Goal: Task Accomplishment & Management: Use online tool/utility

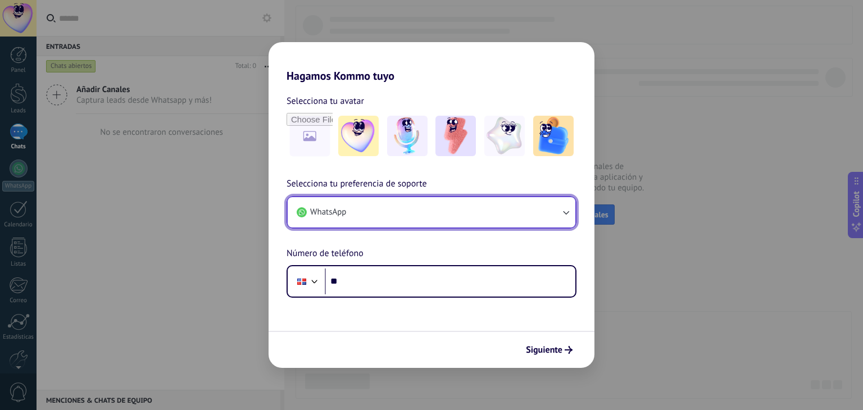
click at [567, 214] on icon "button" at bounding box center [566, 213] width 6 height 4
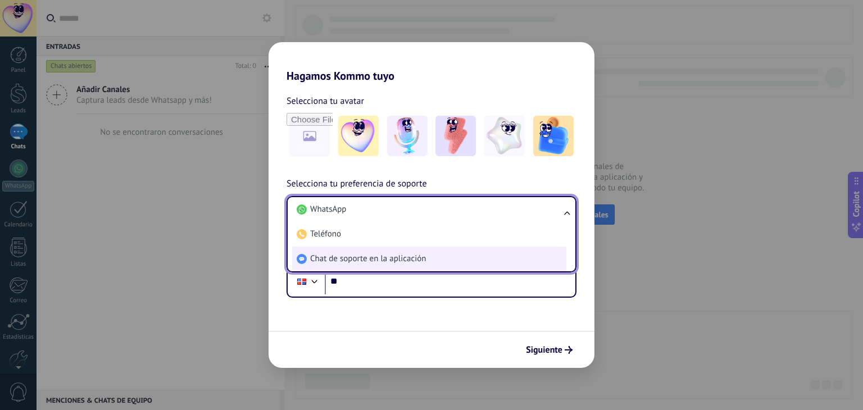
click at [384, 262] on span "Chat de soporte en la aplicación" at bounding box center [368, 258] width 116 height 11
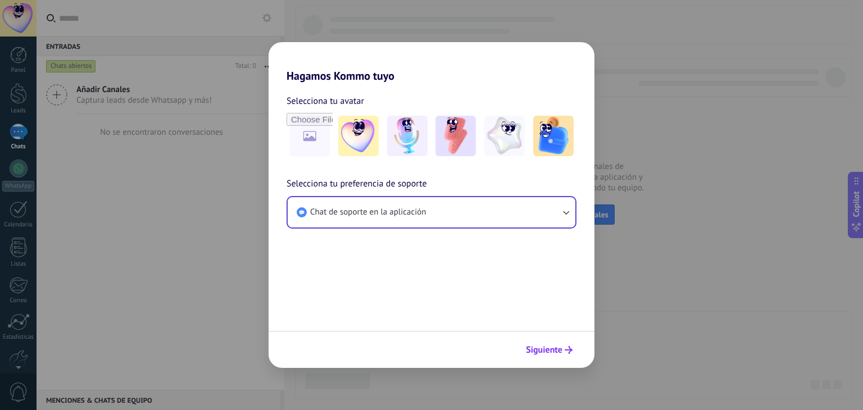
click at [551, 352] on span "Siguiente" at bounding box center [544, 350] width 37 height 8
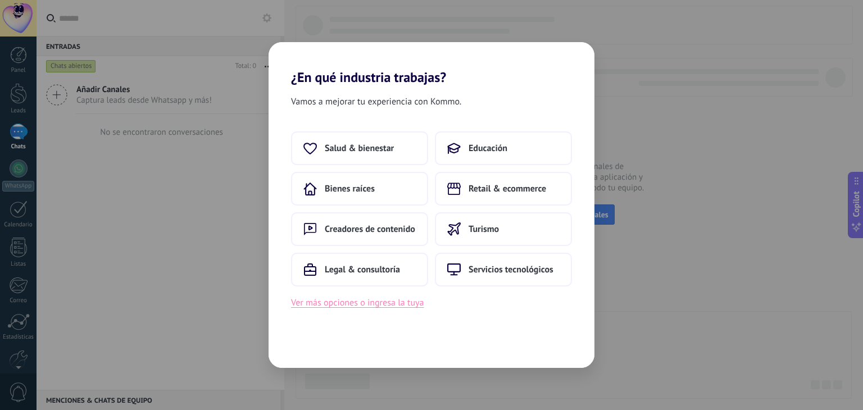
click at [386, 308] on button "Ver más opciones o ingresa la tuya" at bounding box center [357, 303] width 133 height 15
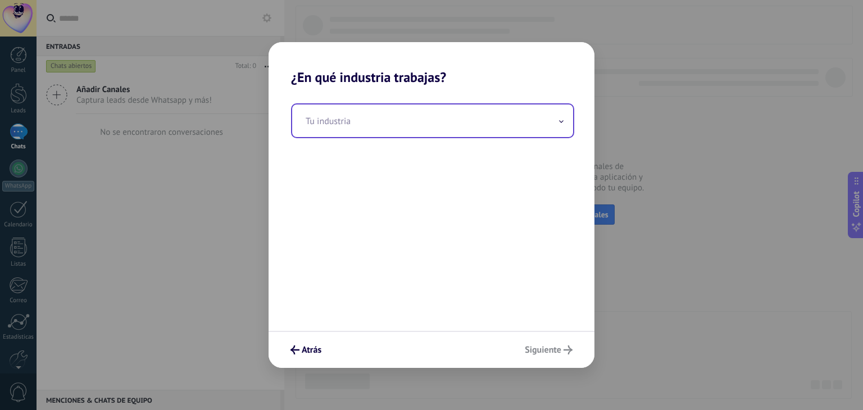
click at [561, 119] on span at bounding box center [562, 121] width 6 height 11
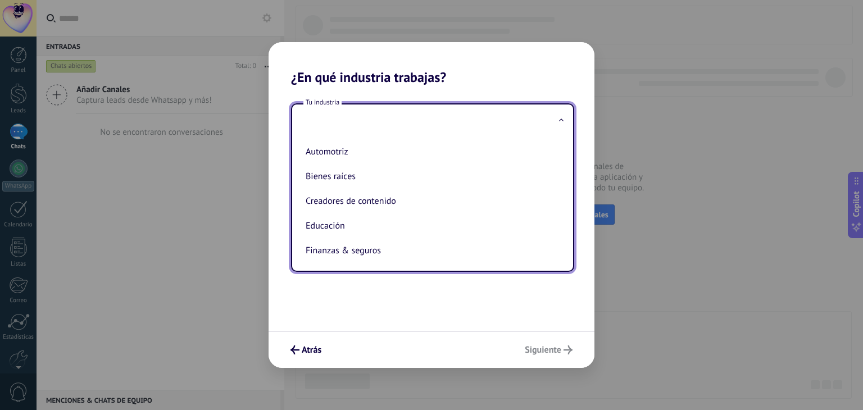
click at [509, 142] on li "Automotriz" at bounding box center [430, 151] width 259 height 25
type input "**********"
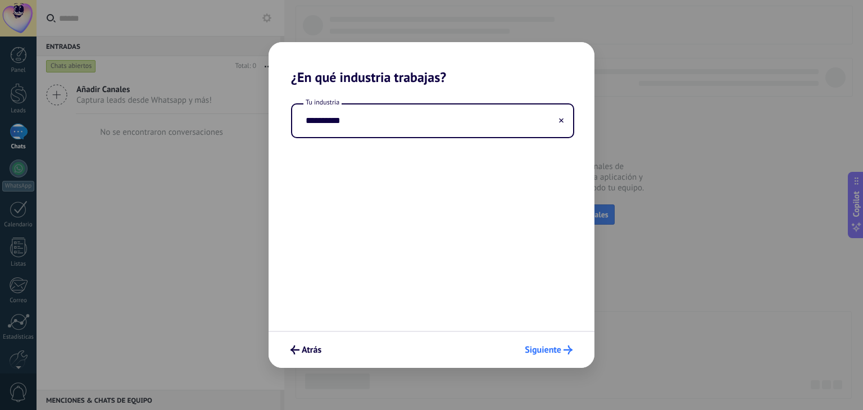
click at [558, 350] on span "Siguiente" at bounding box center [543, 350] width 37 height 8
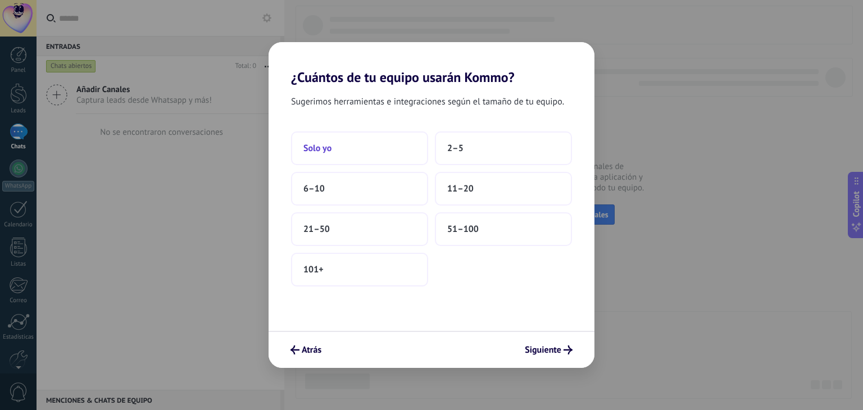
click at [367, 146] on button "Solo yo" at bounding box center [359, 149] width 137 height 34
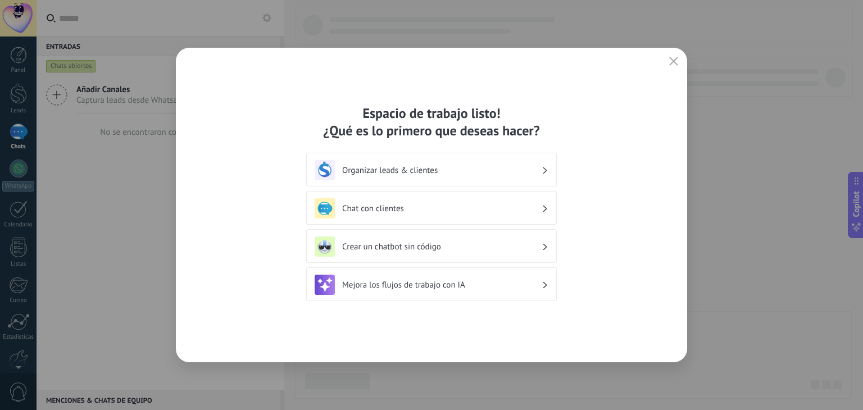
click at [542, 205] on div "Chat con clientes" at bounding box center [432, 208] width 234 height 20
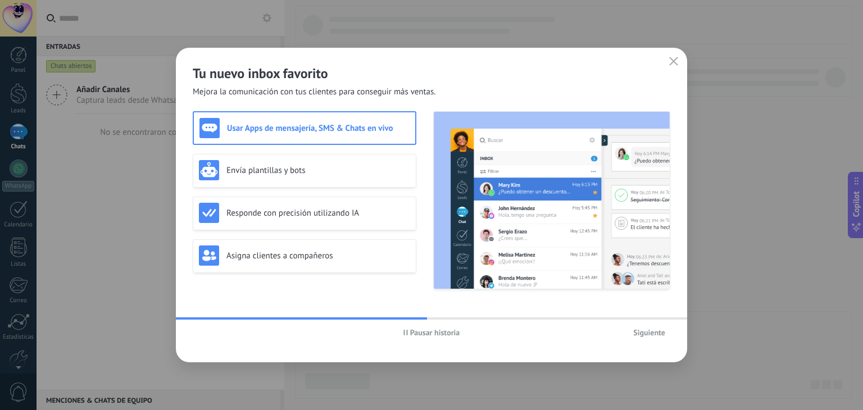
click at [655, 330] on span "Siguiente" at bounding box center [649, 333] width 32 height 8
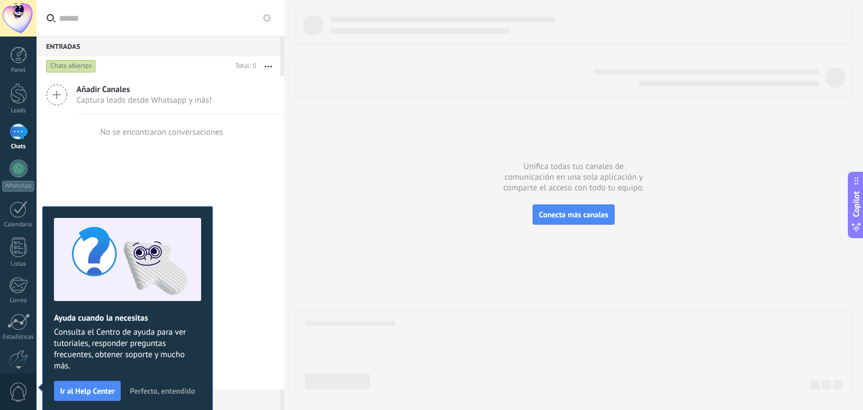
click at [161, 389] on span "Perfecto, entendido" at bounding box center [162, 391] width 65 height 8
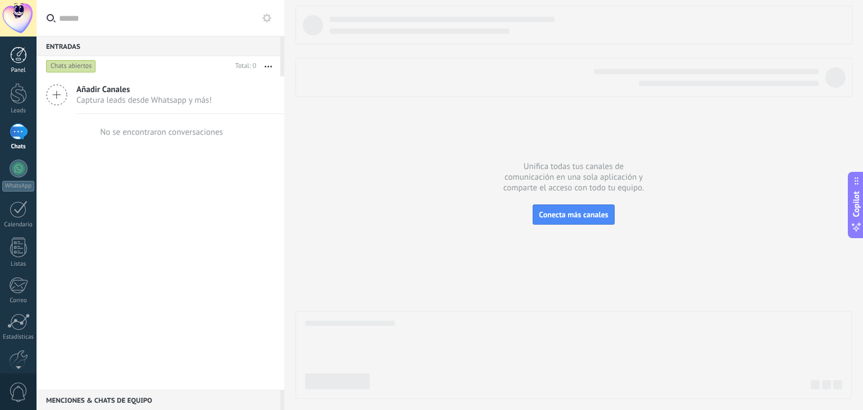
click at [21, 55] on div at bounding box center [18, 55] width 17 height 17
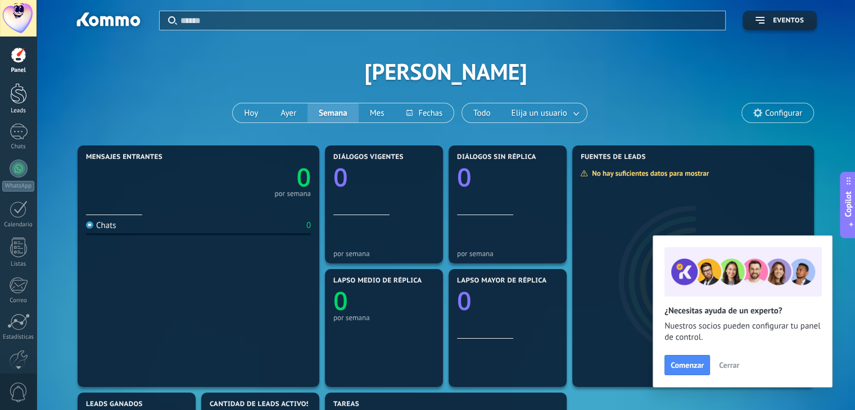
click at [21, 102] on div at bounding box center [18, 93] width 17 height 21
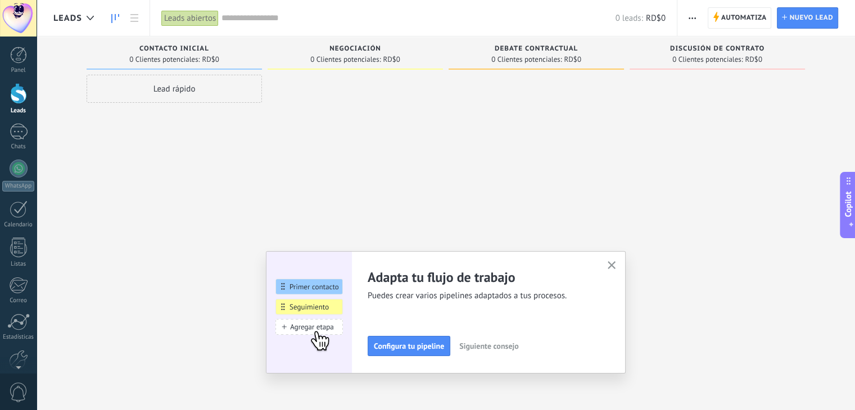
click at [614, 266] on use "button" at bounding box center [612, 265] width 8 height 8
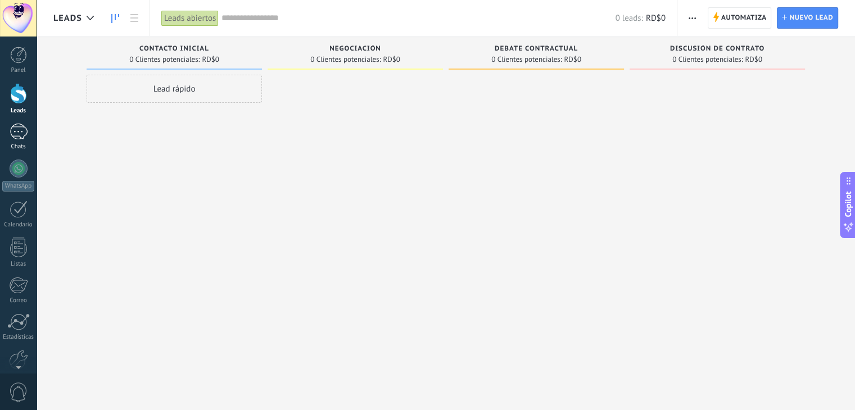
click at [13, 129] on div at bounding box center [19, 132] width 18 height 16
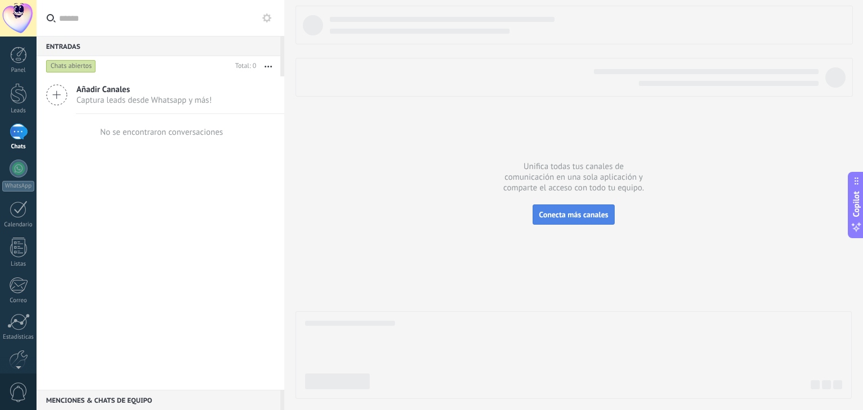
click at [594, 218] on span "Conecta más canales" at bounding box center [573, 215] width 69 height 10
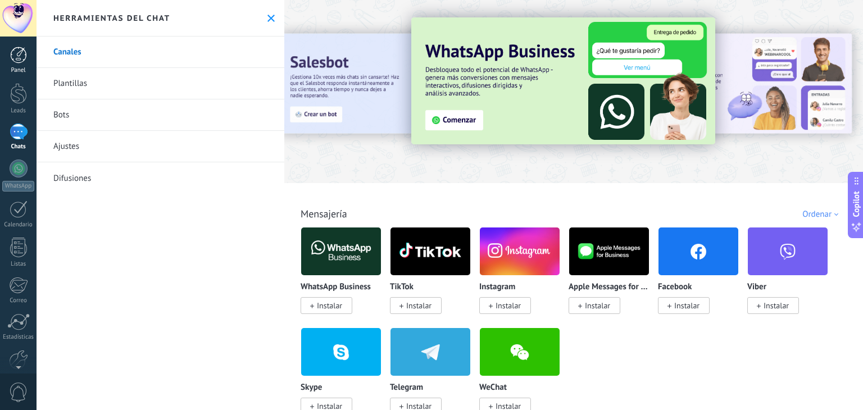
click at [8, 57] on link "Panel" at bounding box center [18, 61] width 37 height 28
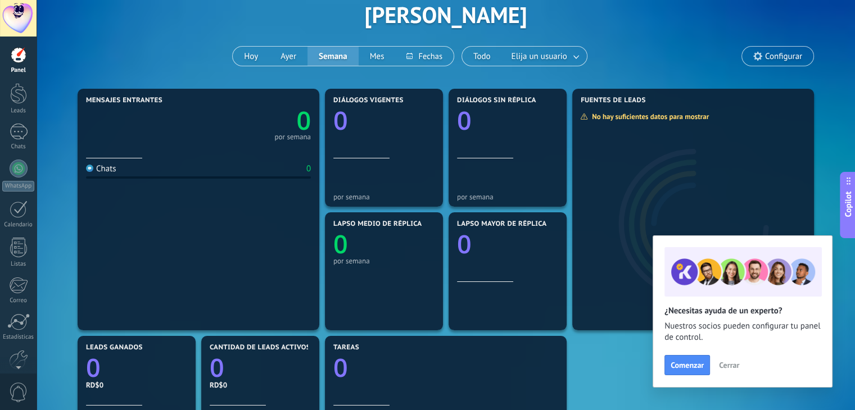
scroll to position [56, 0]
click at [780, 52] on span "Configurar" at bounding box center [777, 56] width 71 height 19
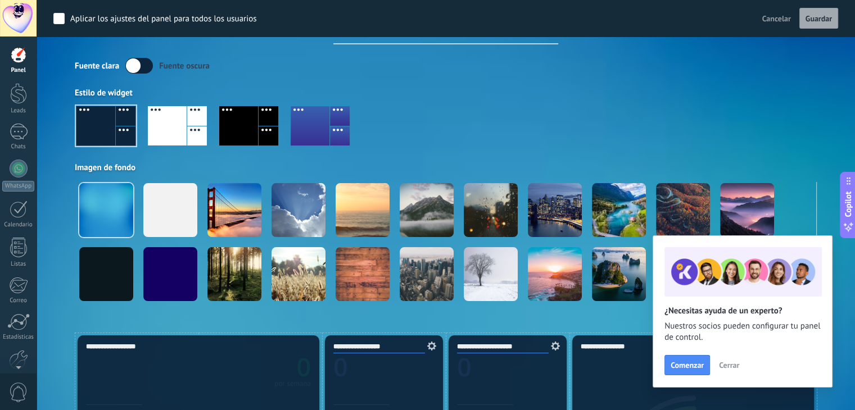
scroll to position [24, 0]
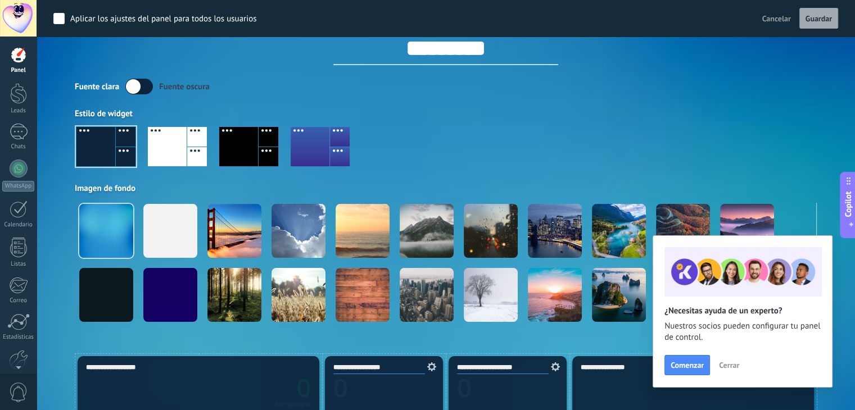
click at [768, 19] on span "Cancelar" at bounding box center [776, 18] width 29 height 10
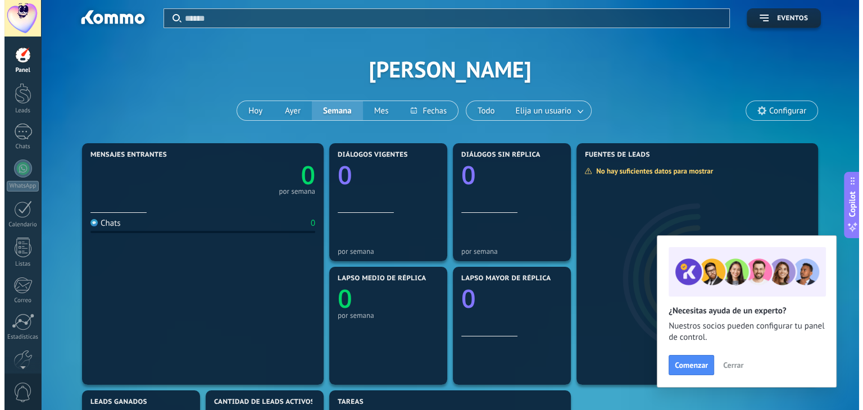
scroll to position [0, 0]
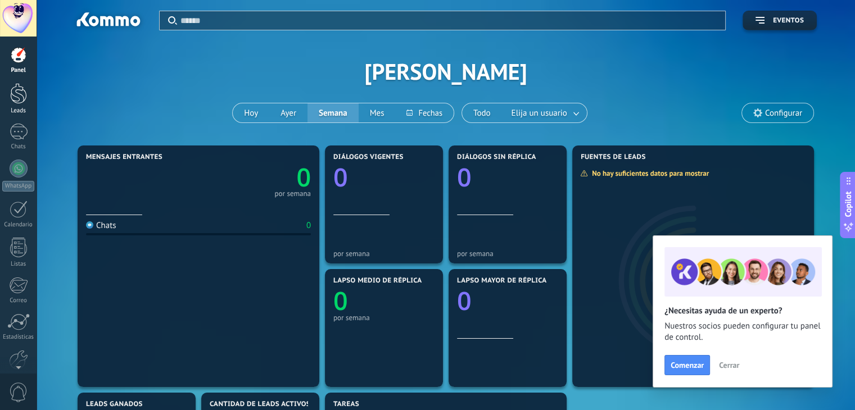
click at [22, 96] on div at bounding box center [18, 93] width 17 height 21
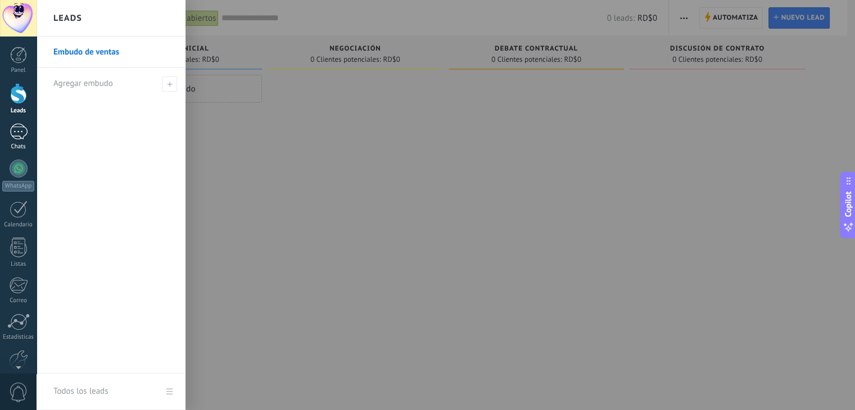
click at [25, 138] on div at bounding box center [19, 132] width 18 height 16
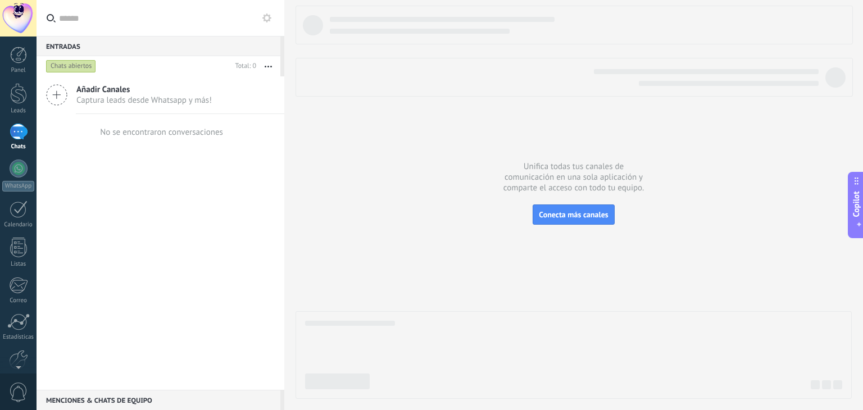
click at [56, 92] on icon at bounding box center [56, 94] width 21 height 21
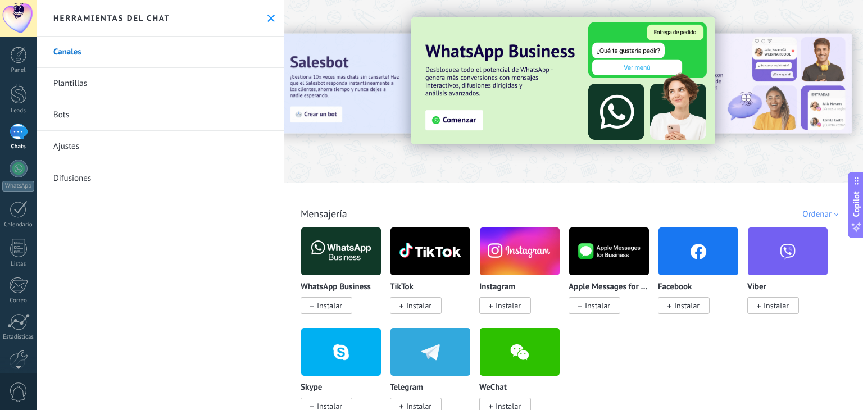
click at [336, 307] on span "Instalar" at bounding box center [329, 306] width 25 height 10
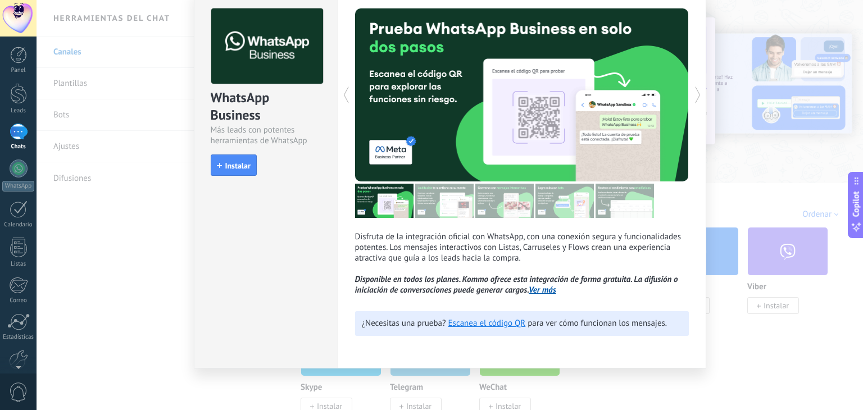
scroll to position [49, 0]
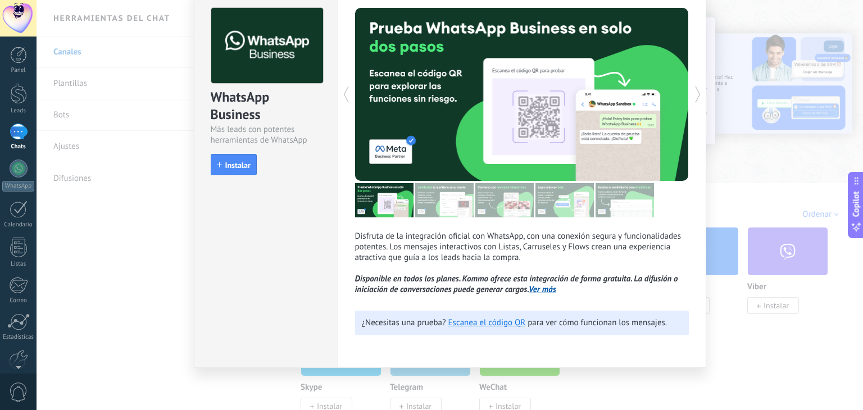
click at [431, 192] on img at bounding box center [444, 200] width 58 height 34
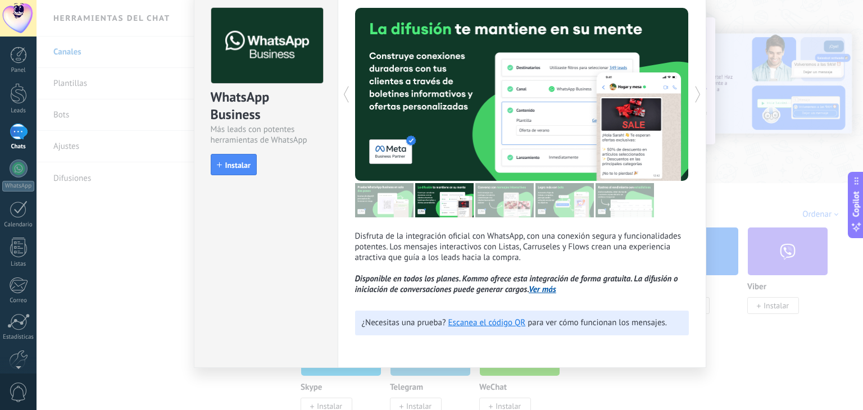
click at [507, 196] on img at bounding box center [504, 200] width 58 height 34
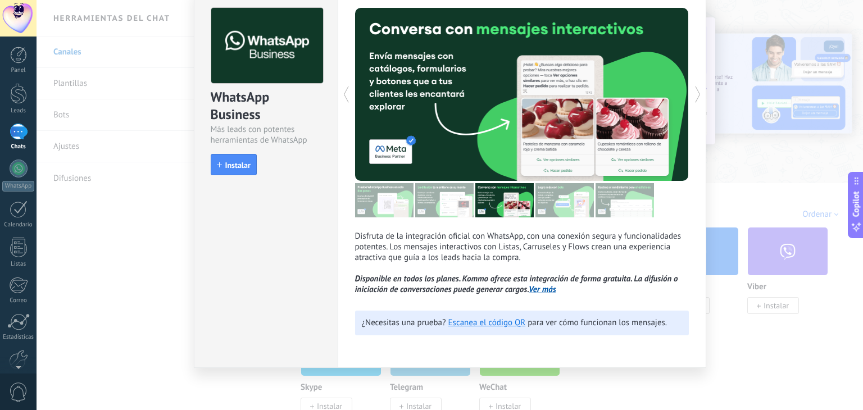
click at [546, 200] on img at bounding box center [565, 200] width 58 height 34
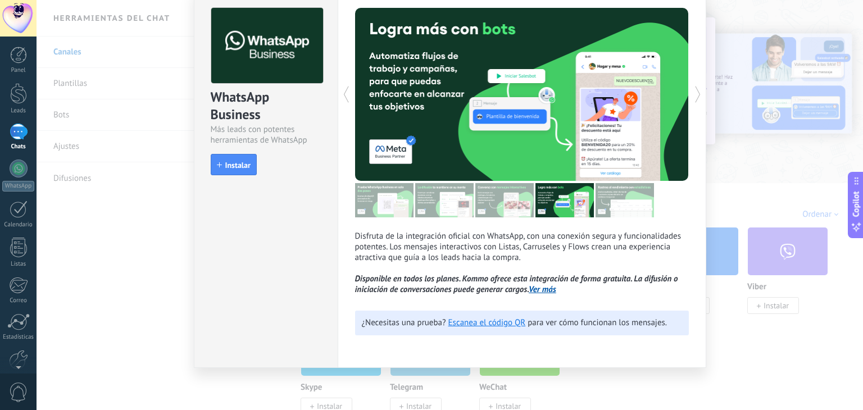
click at [619, 204] on img at bounding box center [625, 200] width 58 height 34
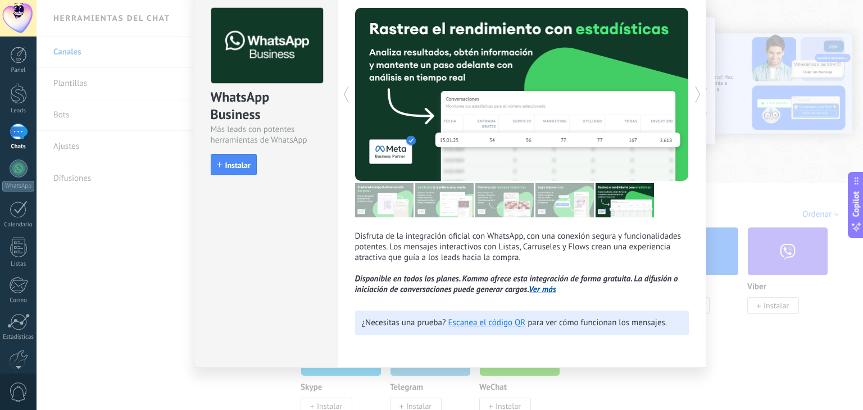
click at [390, 196] on img at bounding box center [384, 200] width 58 height 34
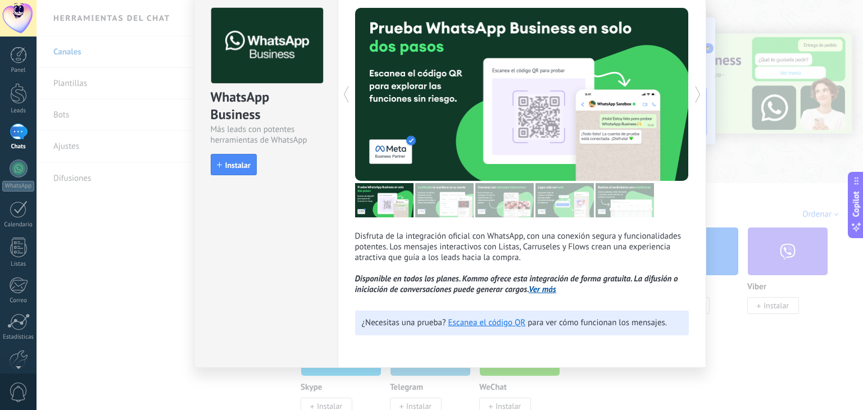
click at [435, 204] on img at bounding box center [444, 200] width 58 height 34
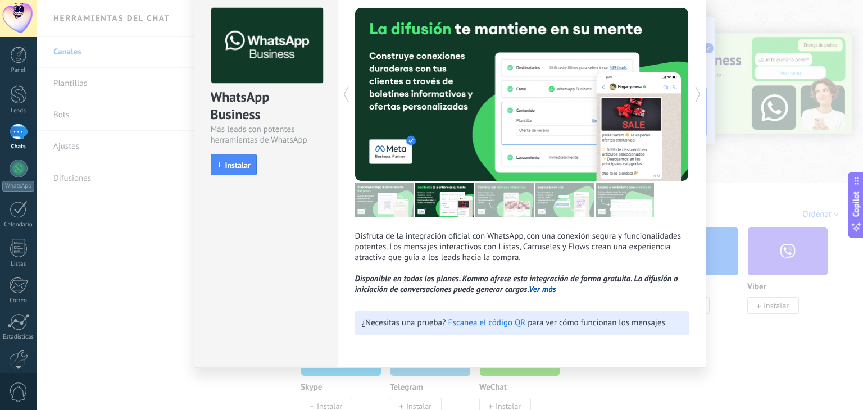
click at [506, 203] on img at bounding box center [504, 200] width 58 height 34
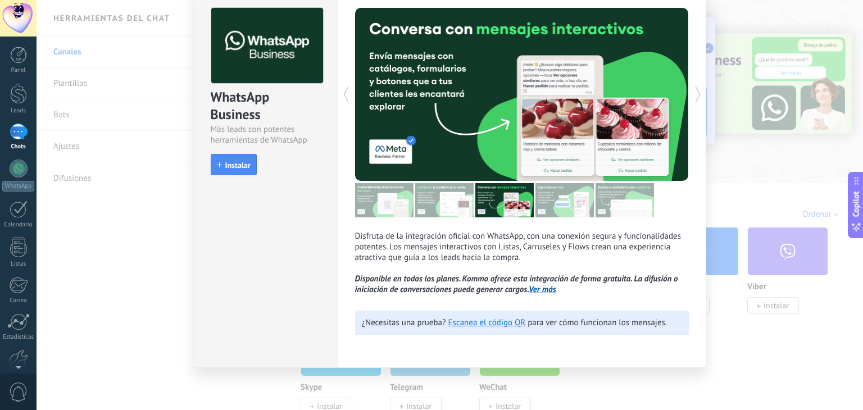
click at [540, 192] on img at bounding box center [565, 200] width 58 height 34
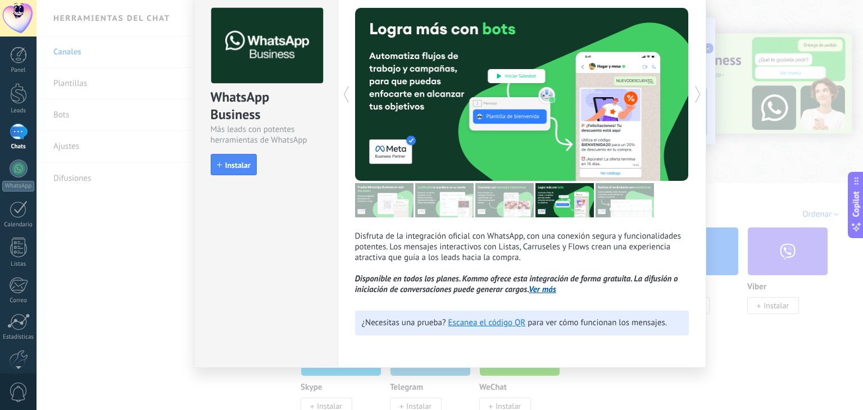
click at [626, 195] on img at bounding box center [625, 200] width 58 height 34
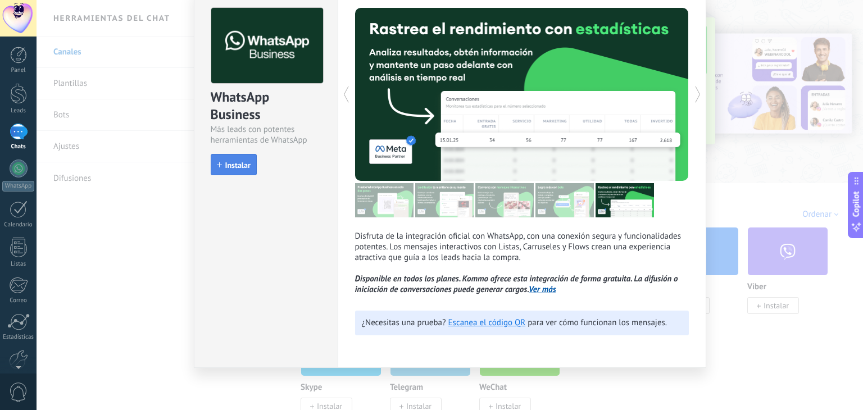
click at [234, 167] on span "Instalar" at bounding box center [237, 165] width 25 height 8
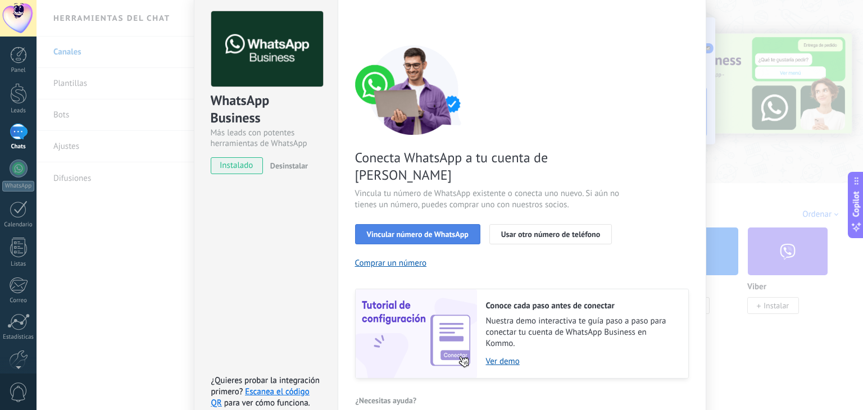
scroll to position [48, 0]
click at [411, 230] on span "Vincular número de WhatsApp" at bounding box center [418, 234] width 102 height 8
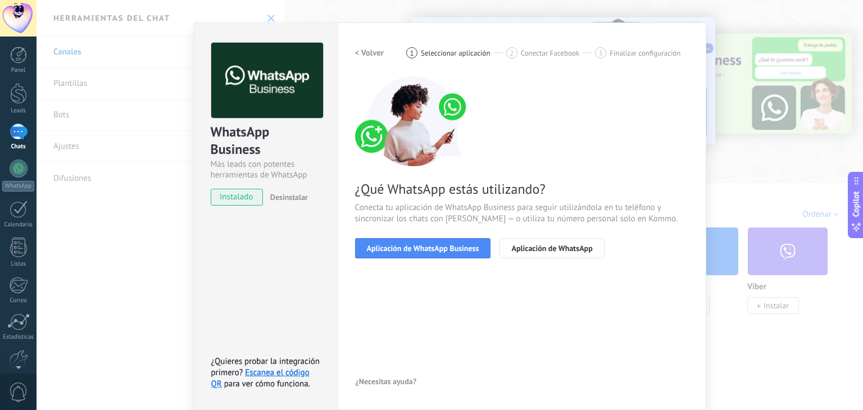
scroll to position [16, 0]
